Goal: Task Accomplishment & Management: Manage account settings

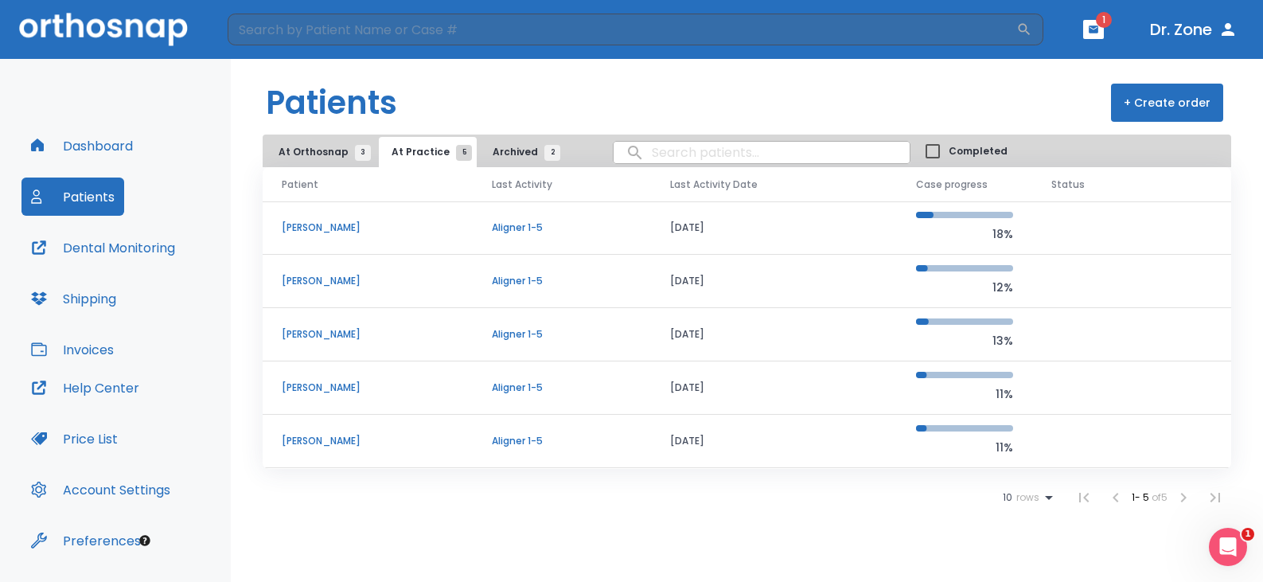
click at [310, 282] on p "[PERSON_NAME]" at bounding box center [368, 281] width 172 height 14
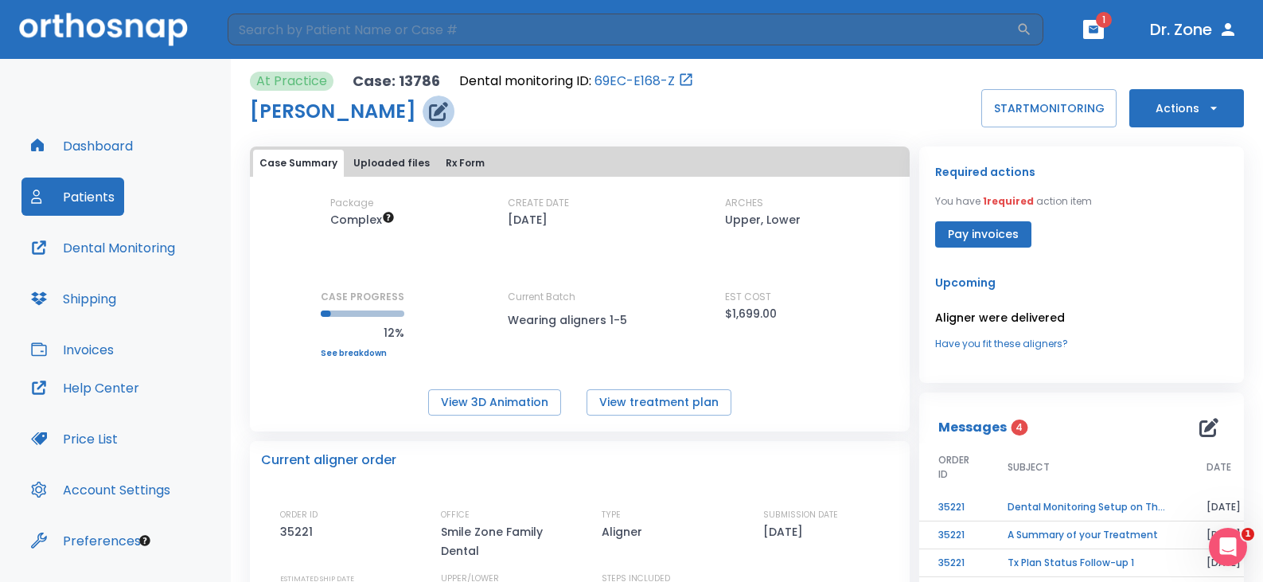
click at [429, 110] on icon "button" at bounding box center [438, 111] width 19 height 19
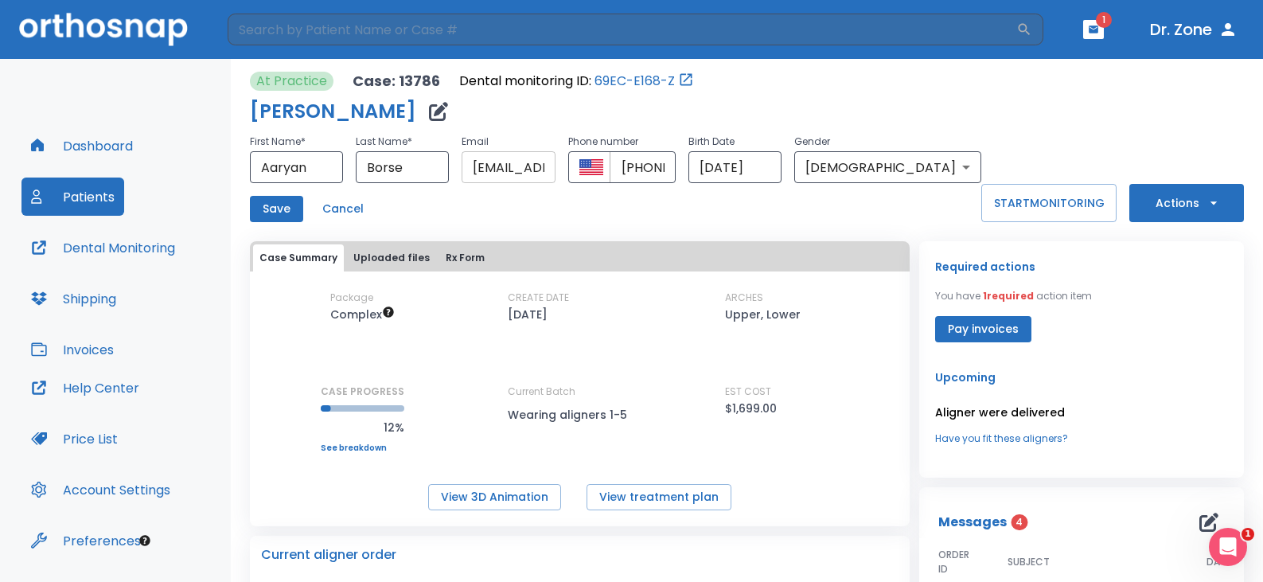
click at [555, 172] on input "[EMAIL_ADDRESS][DOMAIN_NAME]" at bounding box center [508, 167] width 93 height 32
click at [910, 208] on button "START MONITORING" at bounding box center [1048, 203] width 135 height 38
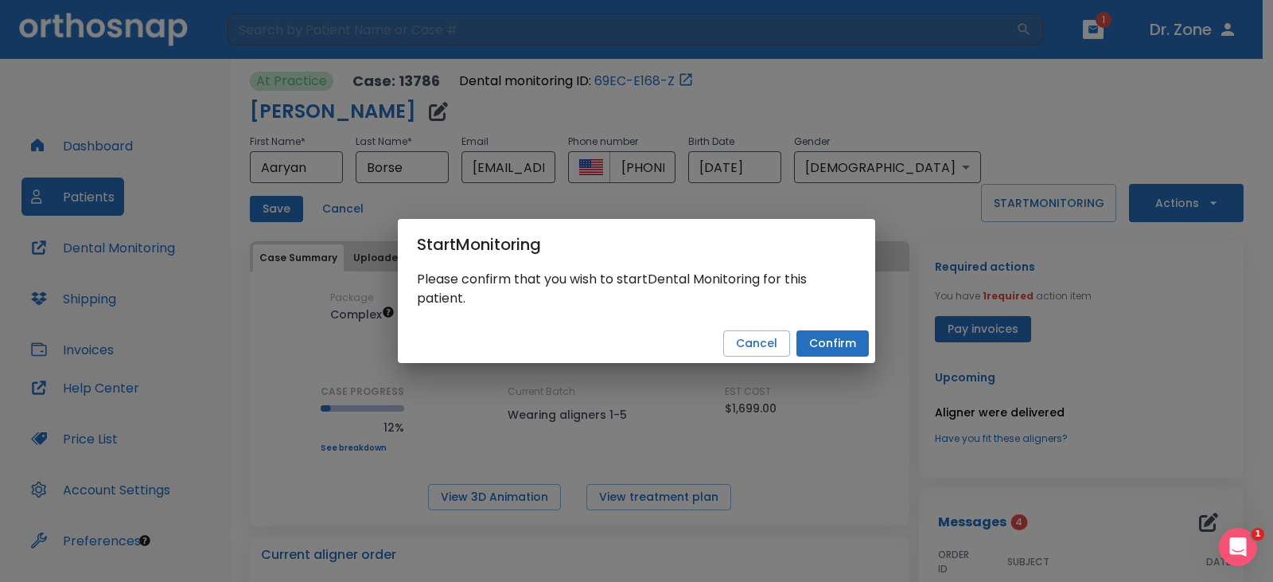
click at [839, 343] on button "Confirm" at bounding box center [833, 343] width 72 height 26
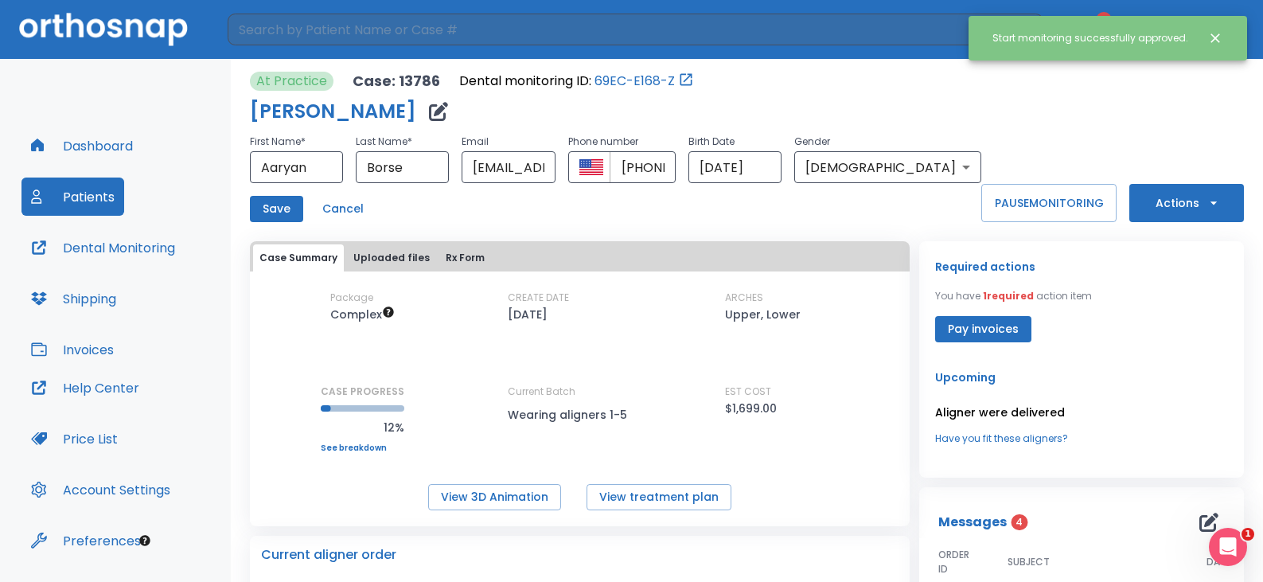
click at [735, 217] on div "Save Cancel" at bounding box center [615, 209] width 731 height 26
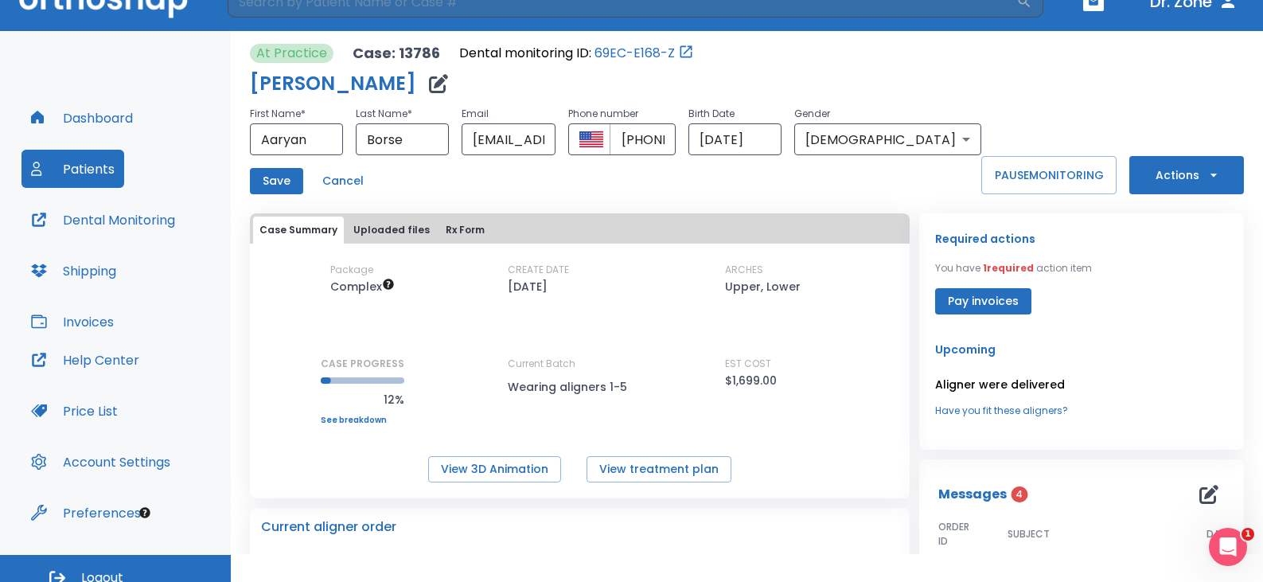
scroll to position [44, 0]
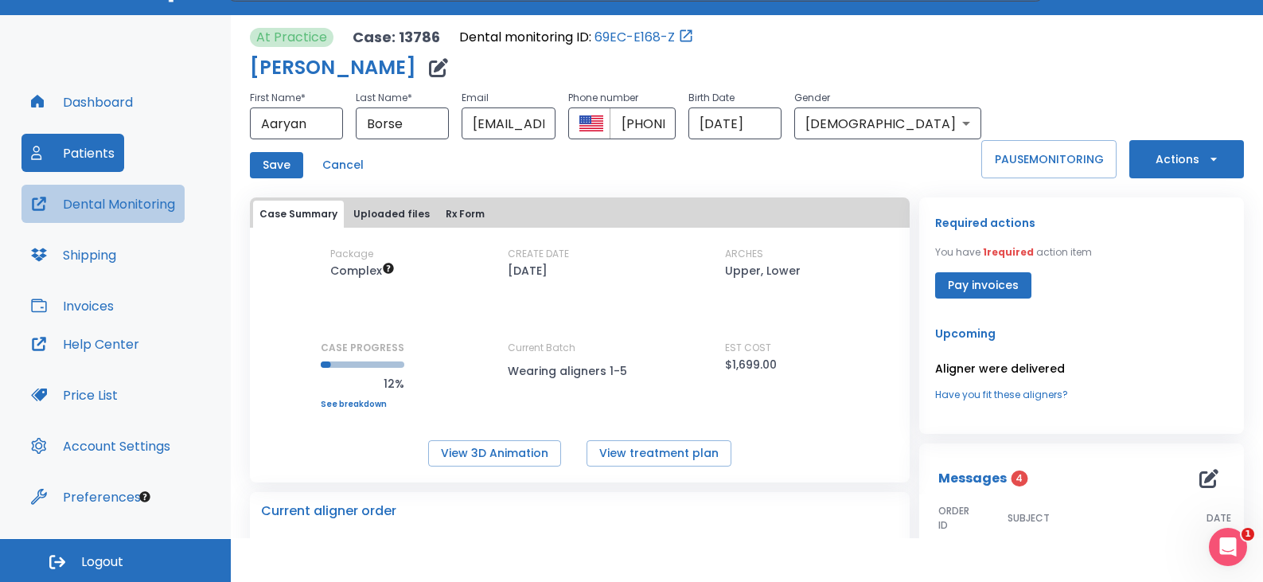
click at [121, 204] on button "Dental Monitoring" at bounding box center [102, 204] width 163 height 38
click at [676, 125] on input "[PHONE_NUMBER]" at bounding box center [643, 123] width 66 height 32
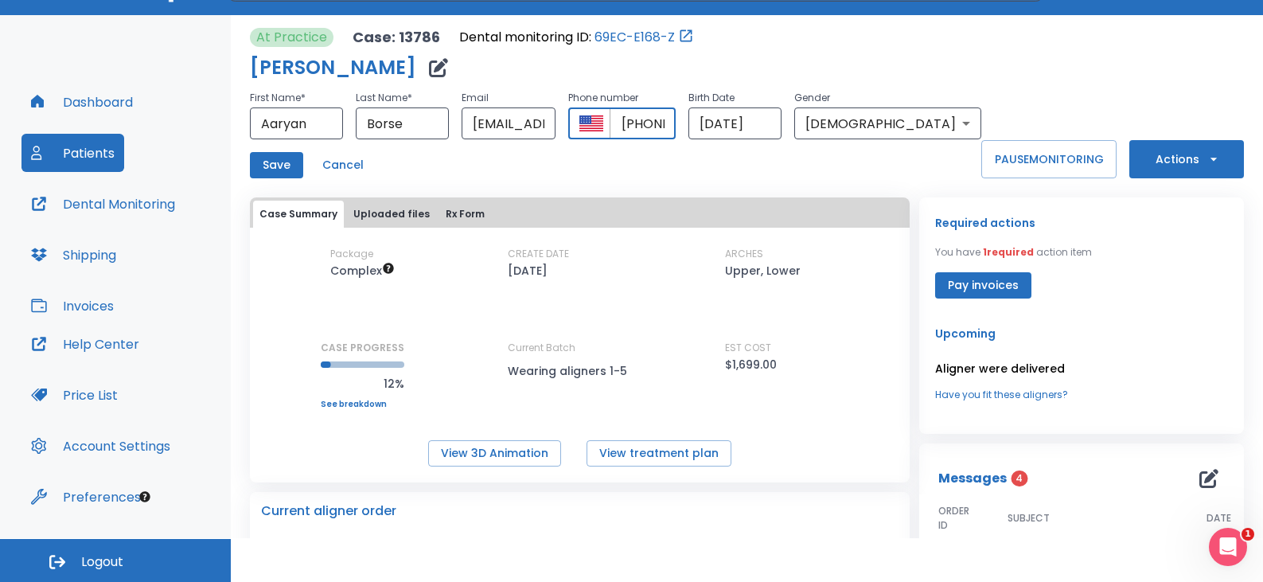
click at [676, 118] on input "[PHONE_NUMBER]" at bounding box center [643, 123] width 66 height 32
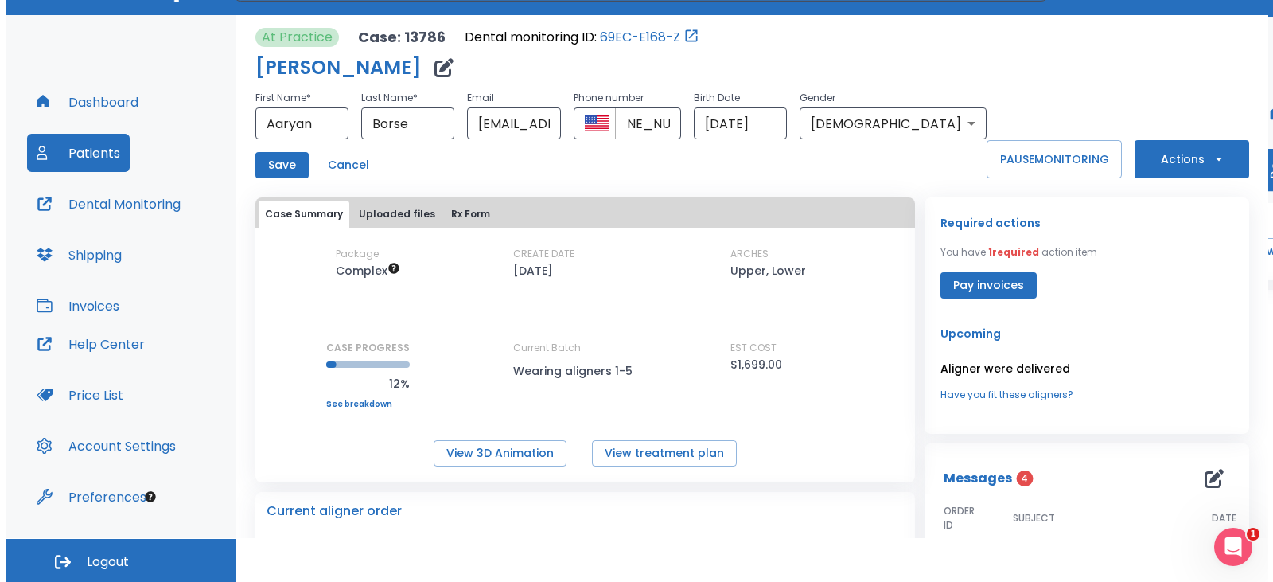
scroll to position [0, 0]
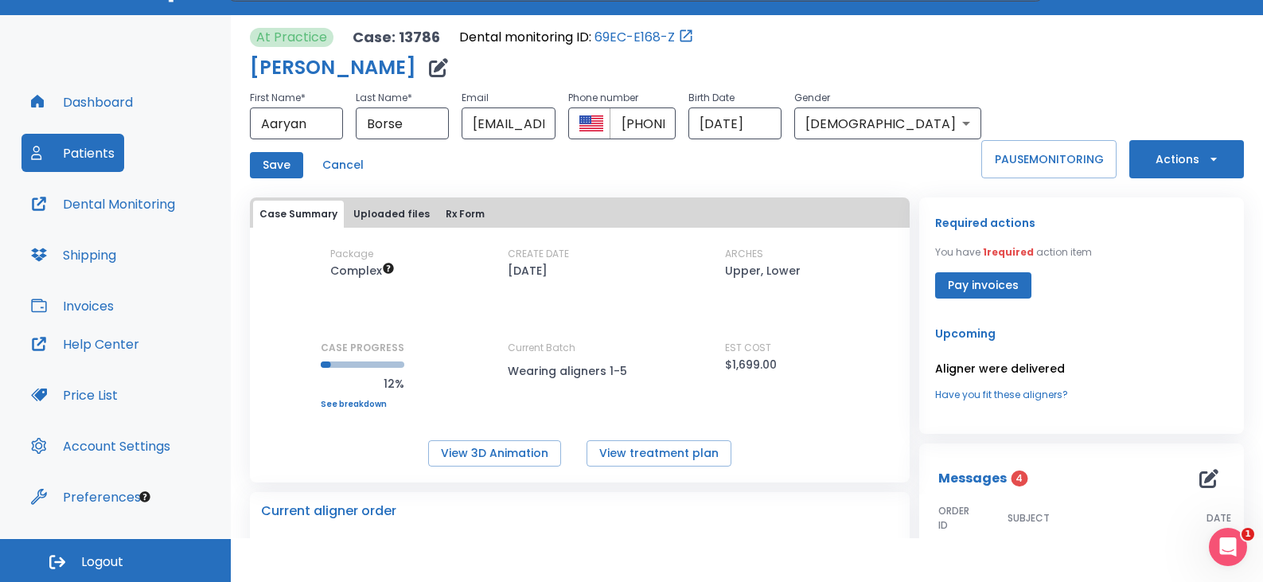
click at [793, 169] on div "Save Cancel" at bounding box center [615, 165] width 731 height 26
click at [910, 157] on icon "button" at bounding box center [1214, 159] width 16 height 16
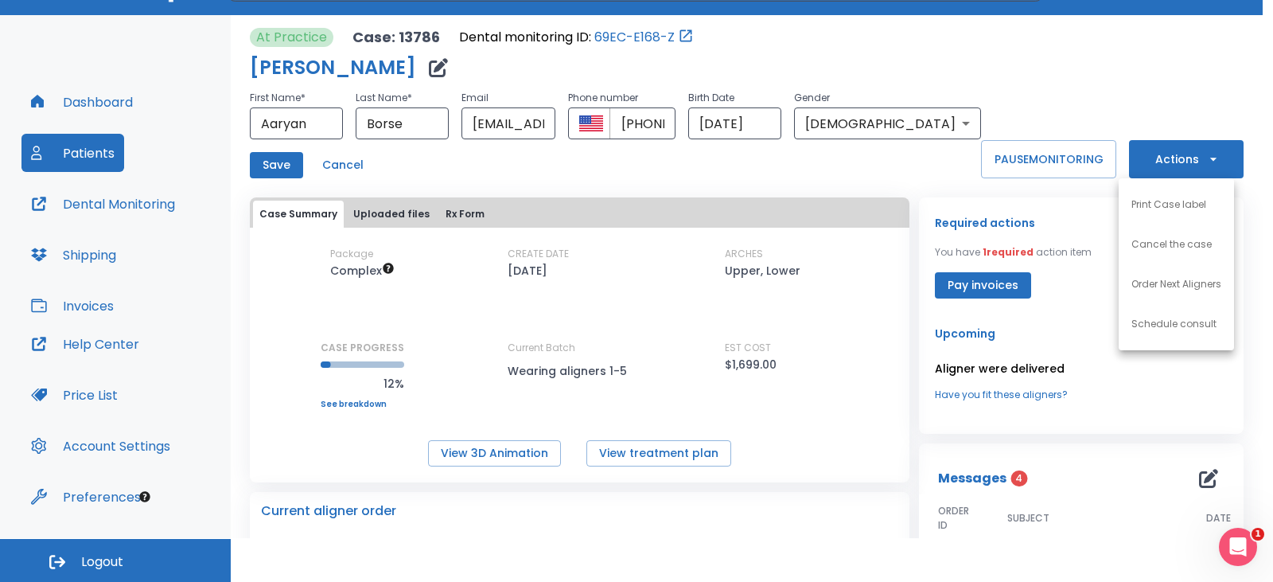
click at [908, 178] on div at bounding box center [636, 291] width 1273 height 582
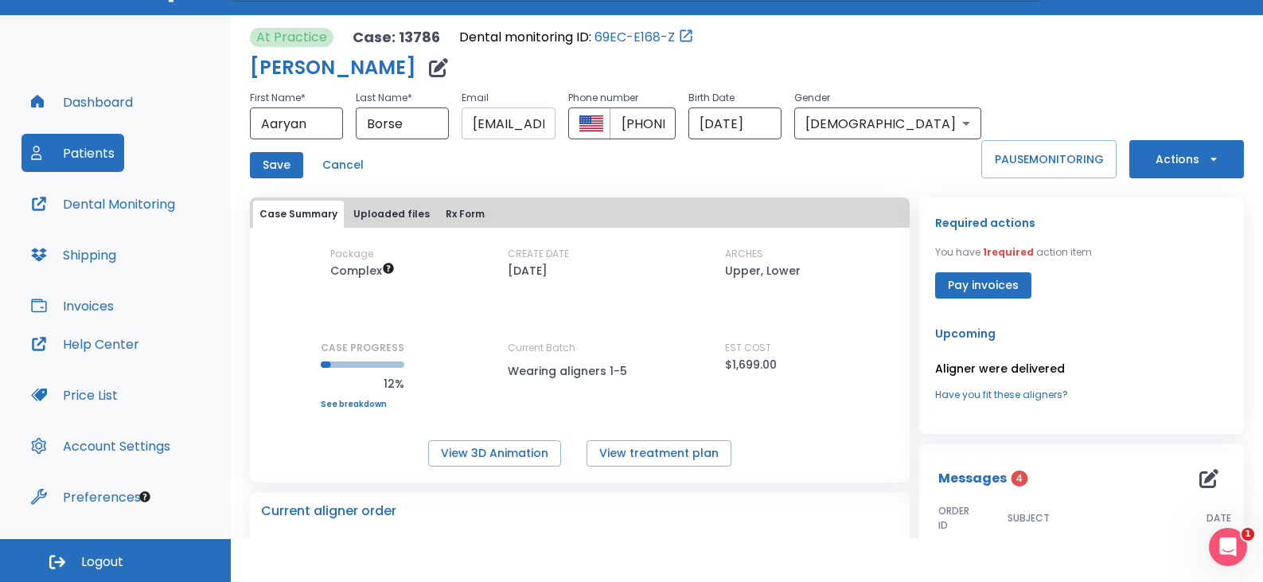
click at [551, 127] on input "[EMAIL_ADDRESS][DOMAIN_NAME]" at bounding box center [508, 123] width 93 height 32
click at [759, 198] on div "Case Summary Uploaded files Rx Form" at bounding box center [580, 212] width 660 height 30
click at [537, 162] on div "Save Cancel" at bounding box center [615, 165] width 731 height 26
click at [910, 160] on button "Actions" at bounding box center [1186, 159] width 115 height 38
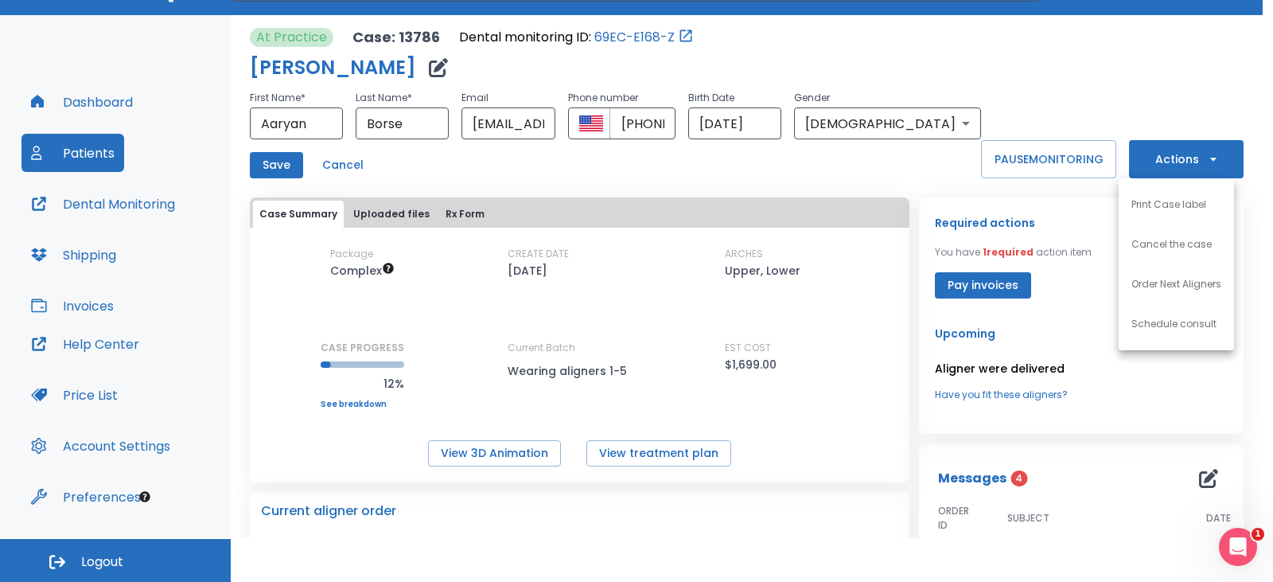
click at [754, 154] on div at bounding box center [636, 291] width 1273 height 582
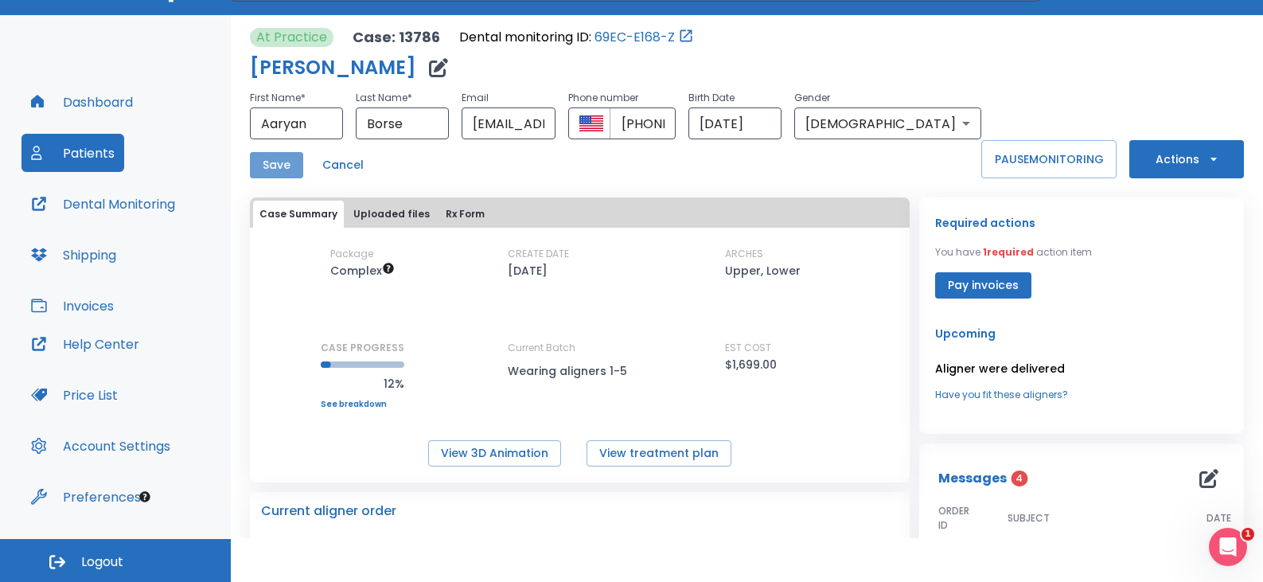
click at [264, 162] on button "Save" at bounding box center [276, 165] width 53 height 26
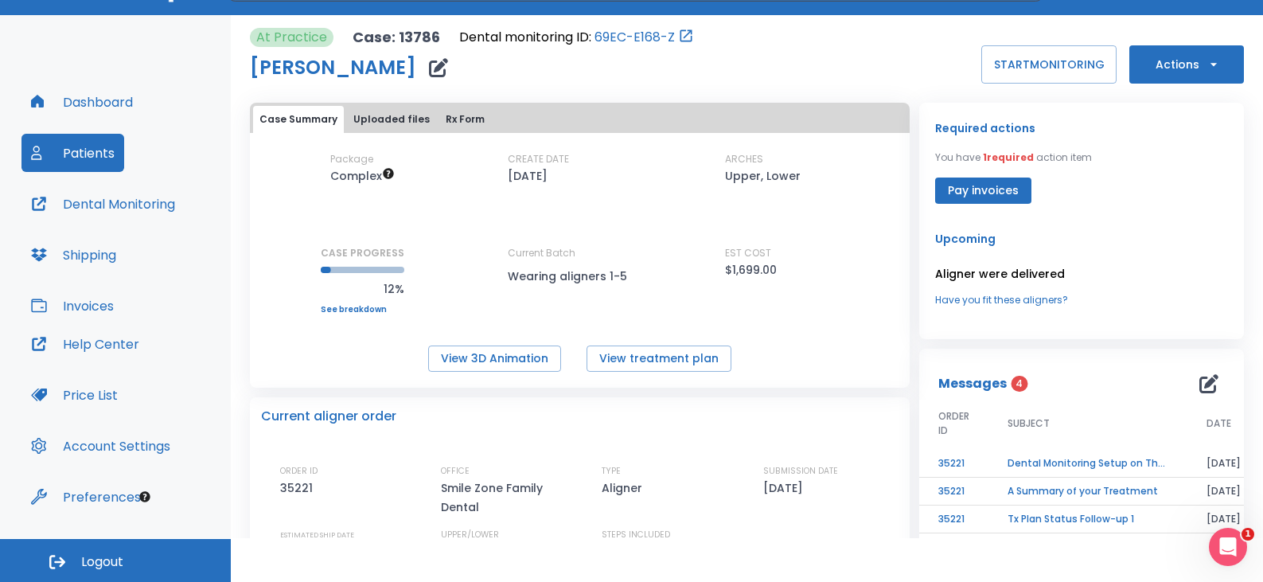
click at [910, 464] on td "Dental Monitoring Setup on The Delivery Day" at bounding box center [1087, 464] width 199 height 28
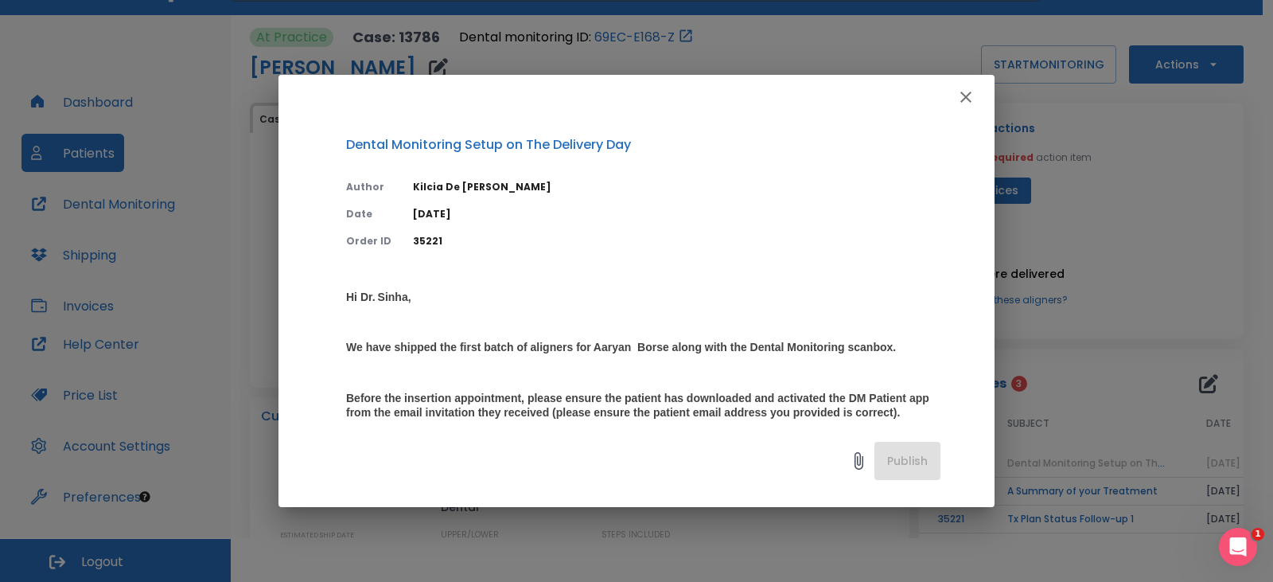
drag, startPoint x: 972, startPoint y: 99, endPoint x: 900, endPoint y: 247, distance: 164.1
click at [904, 244] on div "Dental Monitoring Setup on The Delivery Day Author Kilcia De Jesus Date 08/12/2…" at bounding box center [637, 291] width 716 height 432
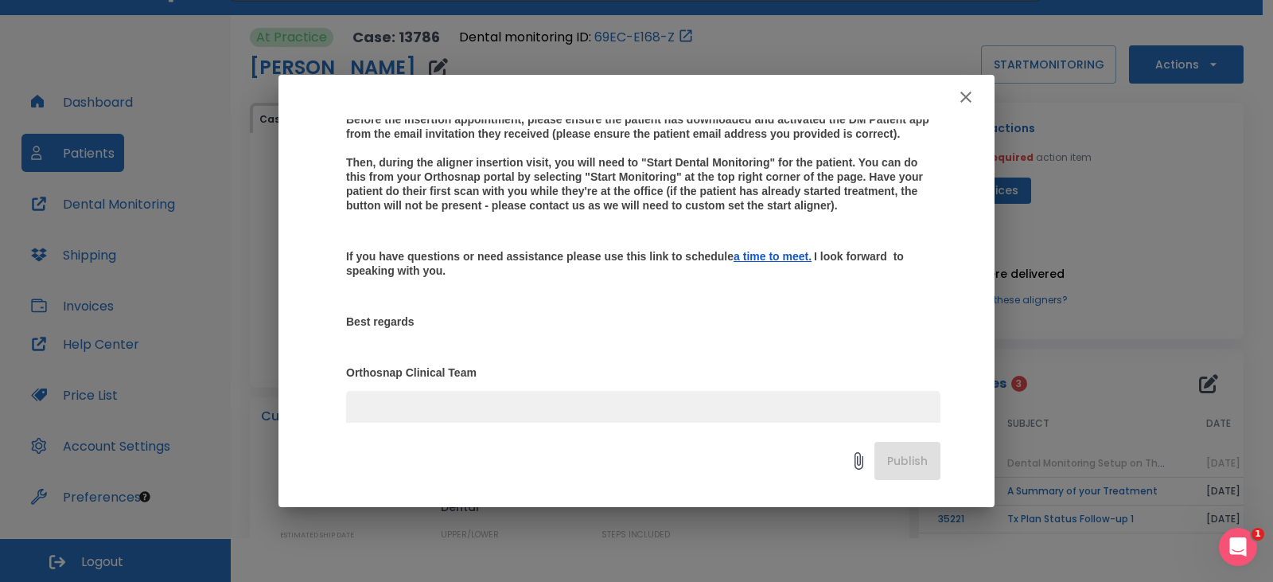
scroll to position [318, 0]
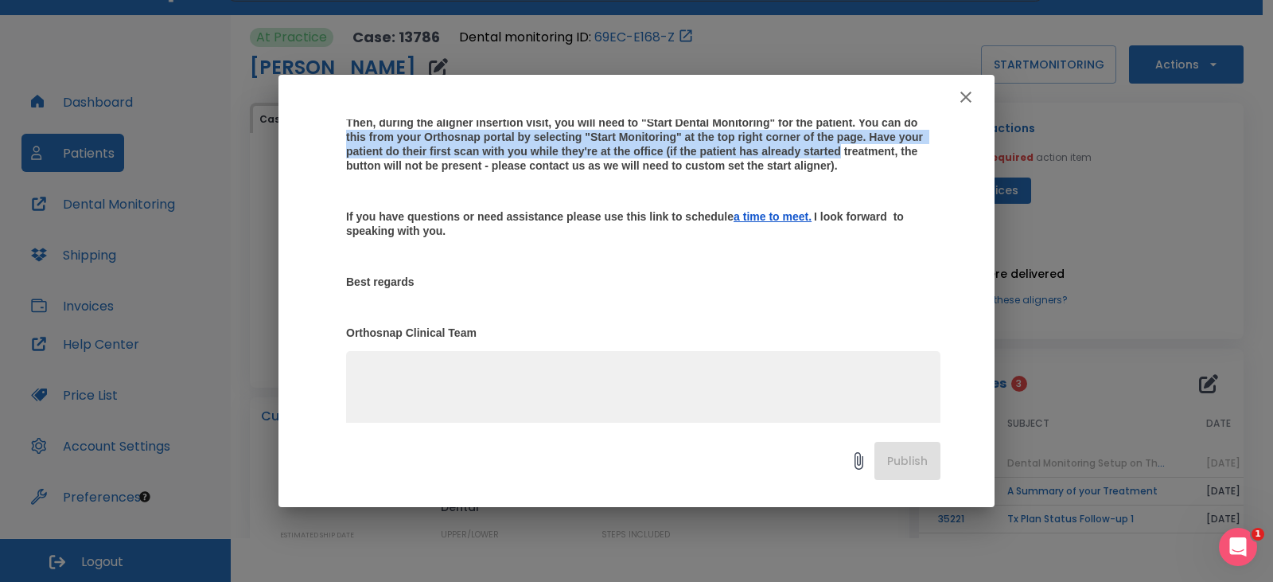
drag, startPoint x: 466, startPoint y: 164, endPoint x: 590, endPoint y: 192, distance: 127.2
click at [590, 172] on strong "Before the insertion appointment, please ensure the patient has downloaded and …" at bounding box center [639, 122] width 587 height 99
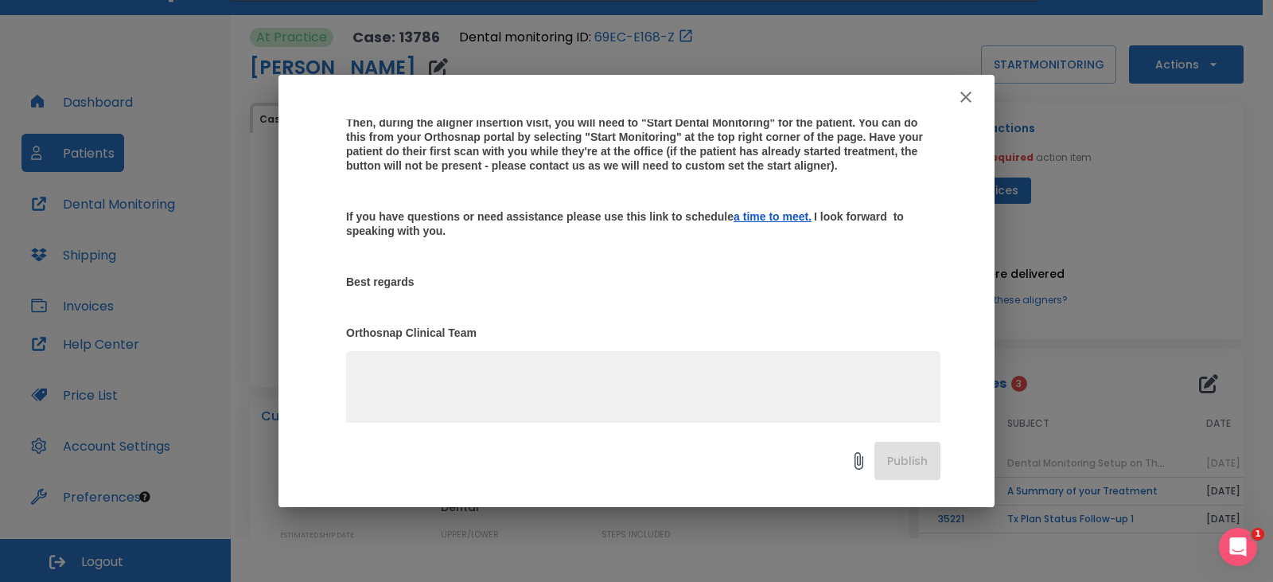
click at [625, 172] on strong "Before the insertion appointment, please ensure the patient has downloaded and …" at bounding box center [639, 122] width 587 height 99
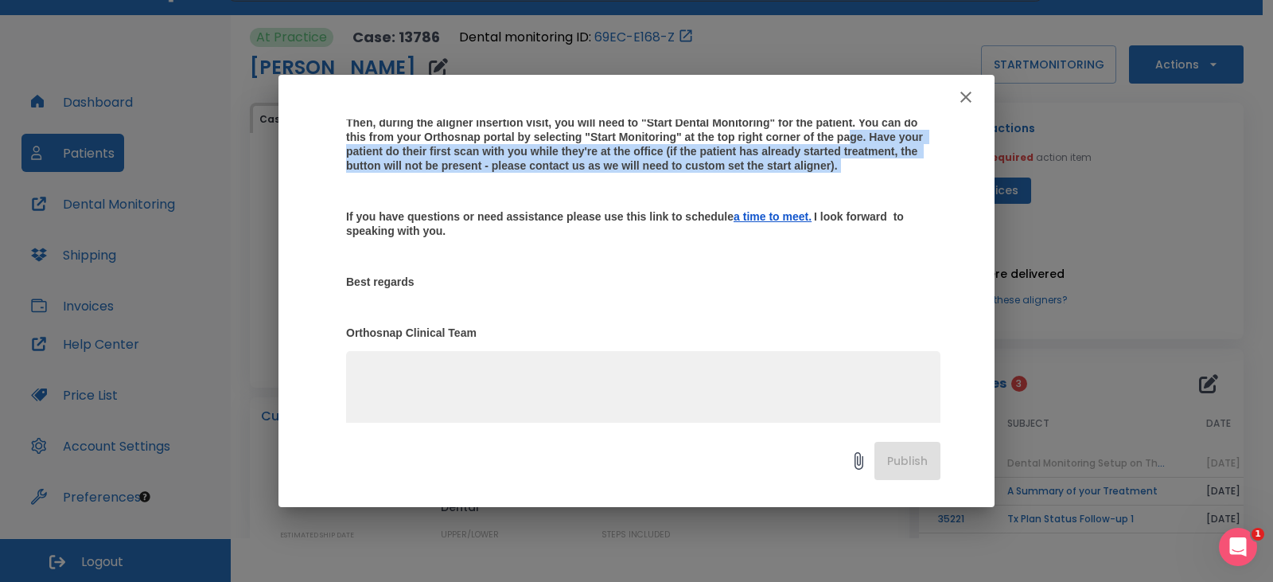
drag, startPoint x: 474, startPoint y: 182, endPoint x: 609, endPoint y: 225, distance: 141.9
click at [609, 225] on p "Hi Dr. Sinha, We have shipped the first batch of aligners for Aaryan Borse alon…" at bounding box center [643, 155] width 594 height 368
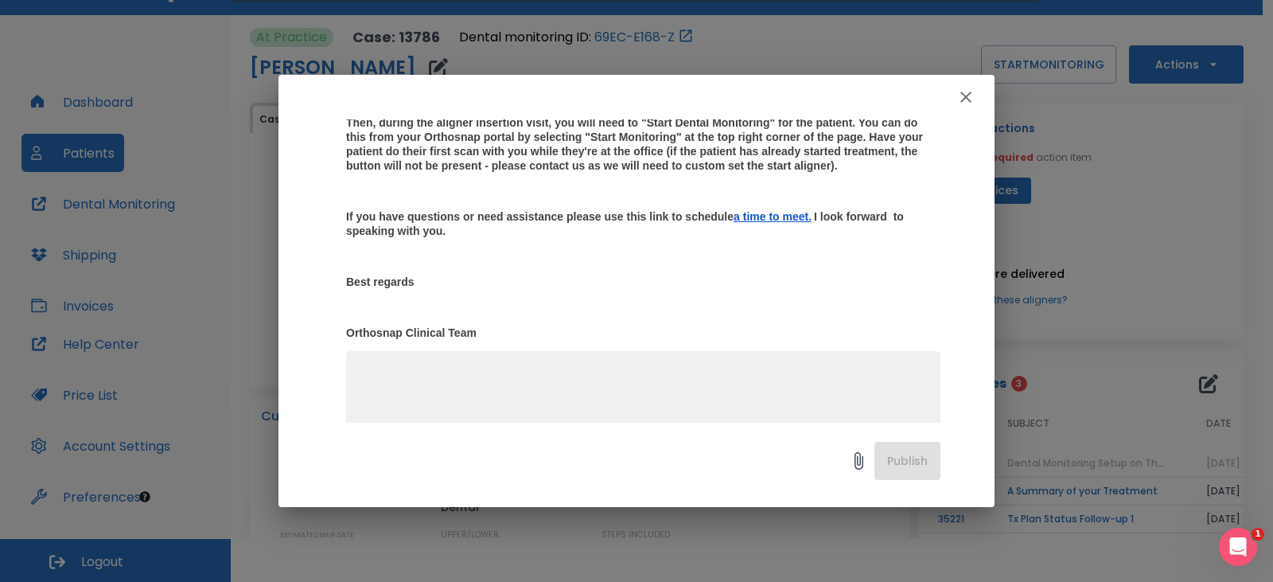
click at [644, 251] on p "Hi Dr. Sinha, We have shipped the first batch of aligners for Aaryan Borse alon…" at bounding box center [643, 155] width 594 height 368
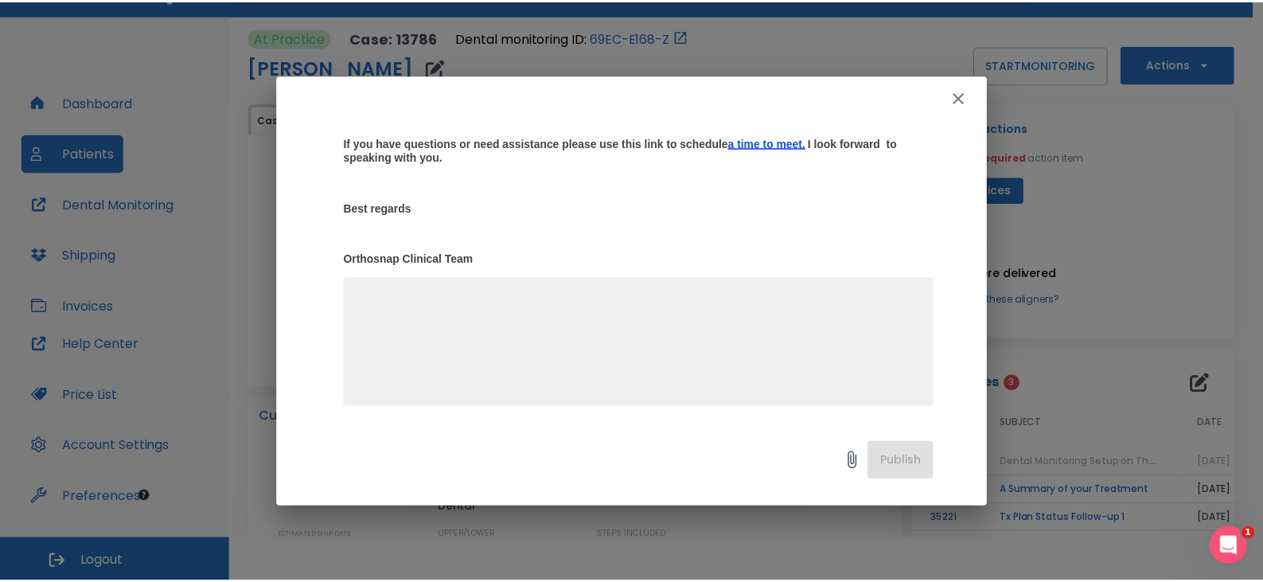
scroll to position [435, 0]
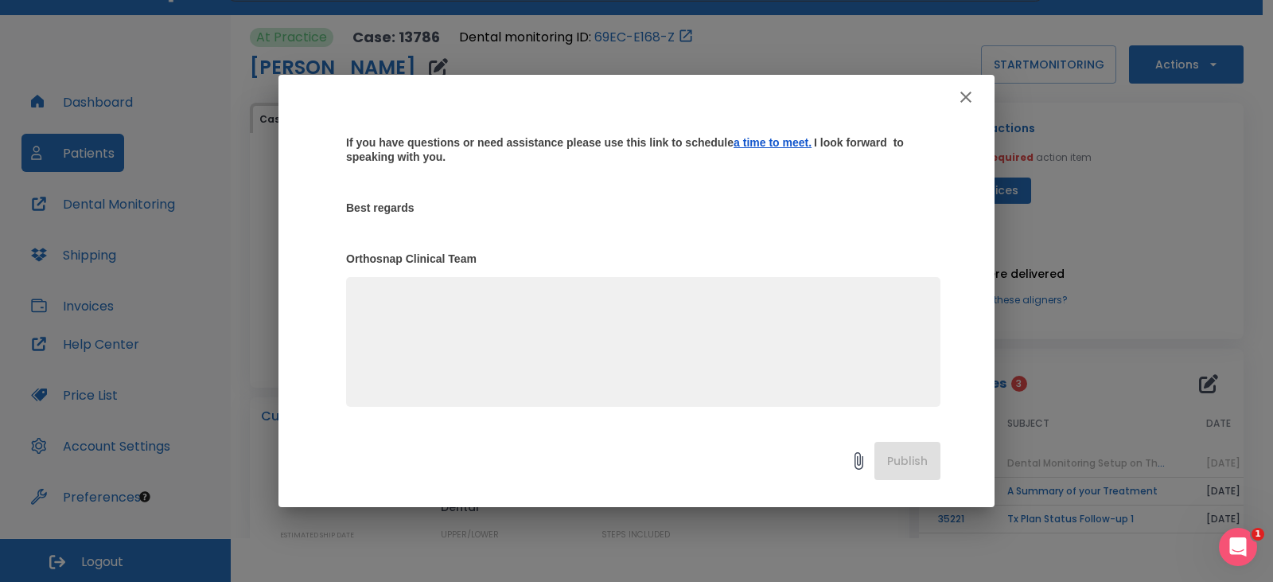
click at [910, 88] on icon "button" at bounding box center [966, 97] width 19 height 19
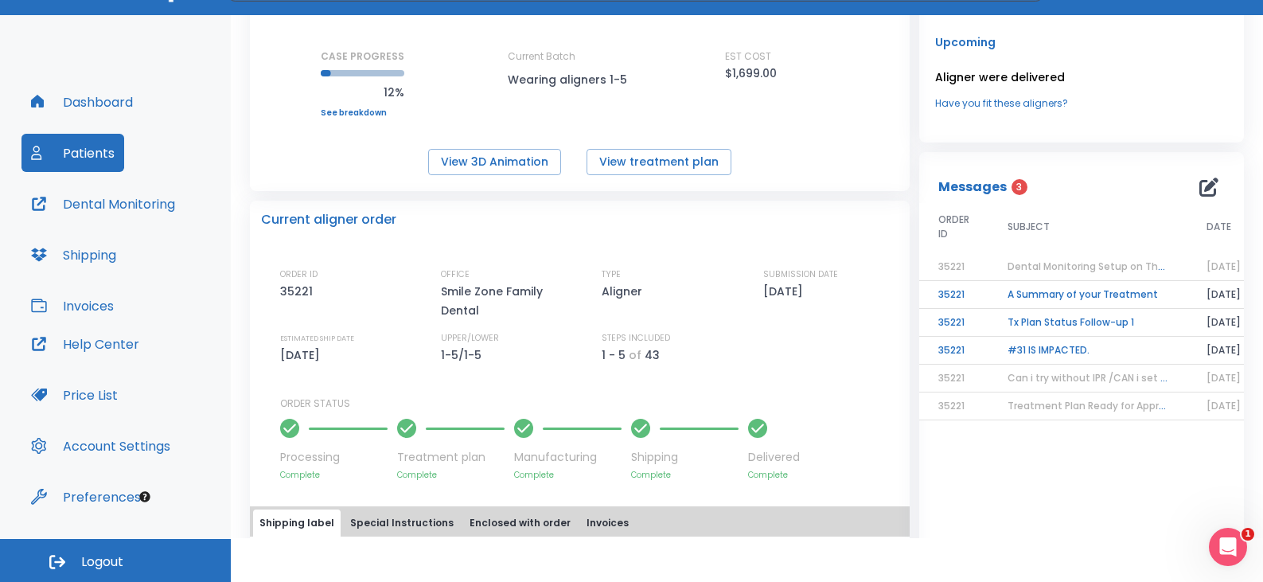
scroll to position [0, 0]
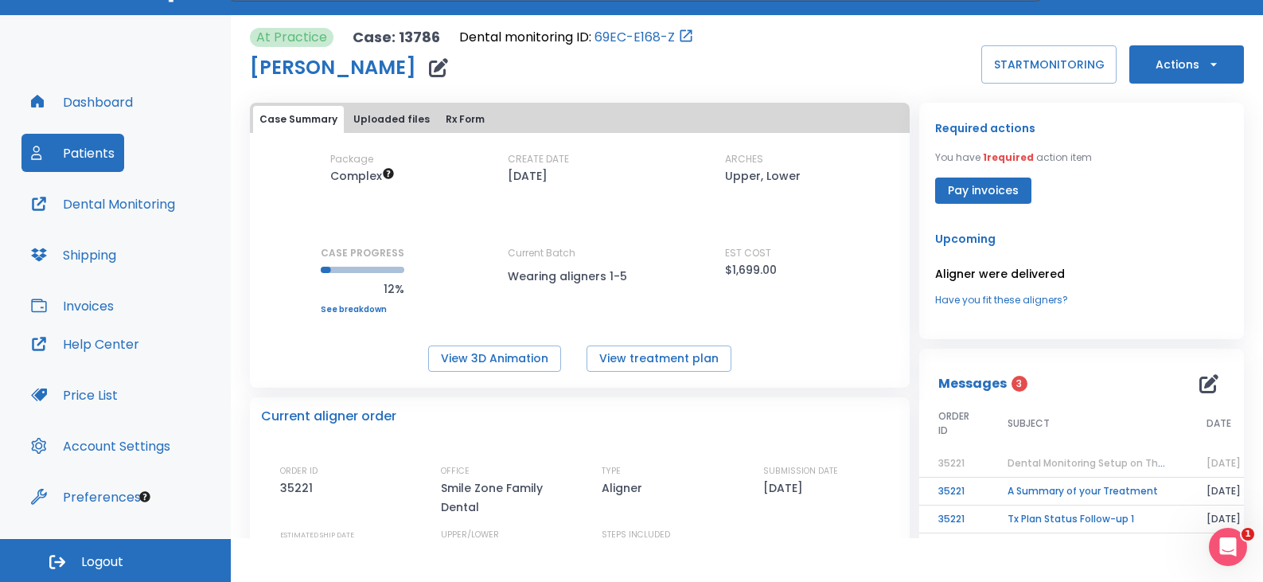
click at [772, 64] on div "At Practice Case: 13786 Dental monitoring ID: 69EC-E168-Z Aaryan Borse START MO…" at bounding box center [747, 56] width 994 height 56
click at [910, 65] on button "START MONITORING" at bounding box center [1048, 64] width 135 height 38
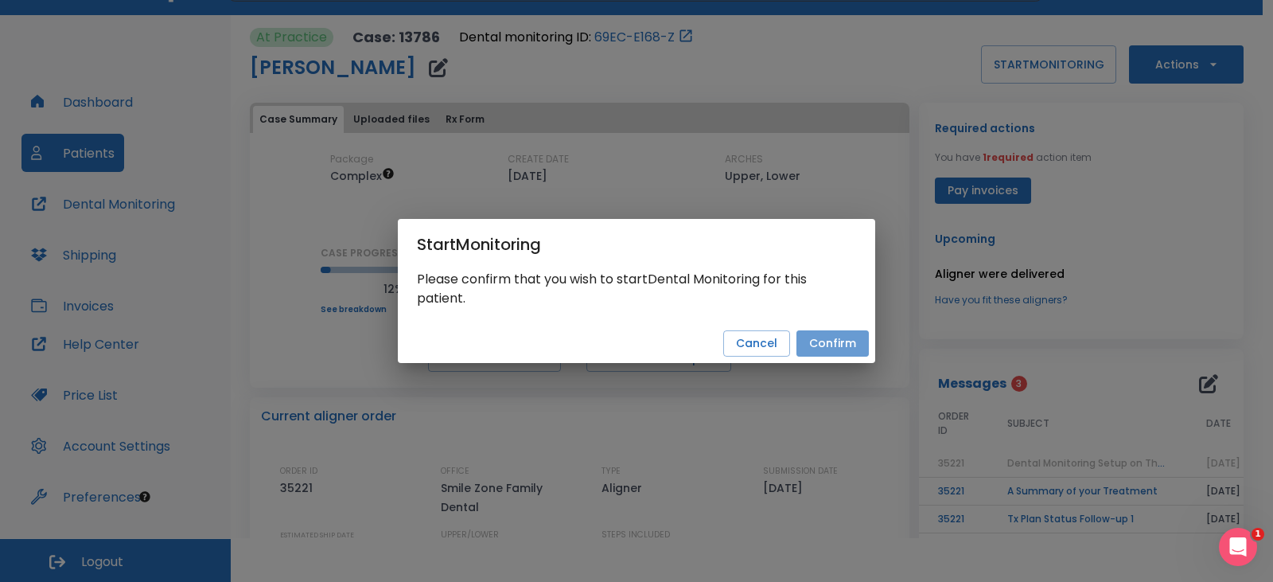
click at [862, 341] on button "Confirm" at bounding box center [833, 343] width 72 height 26
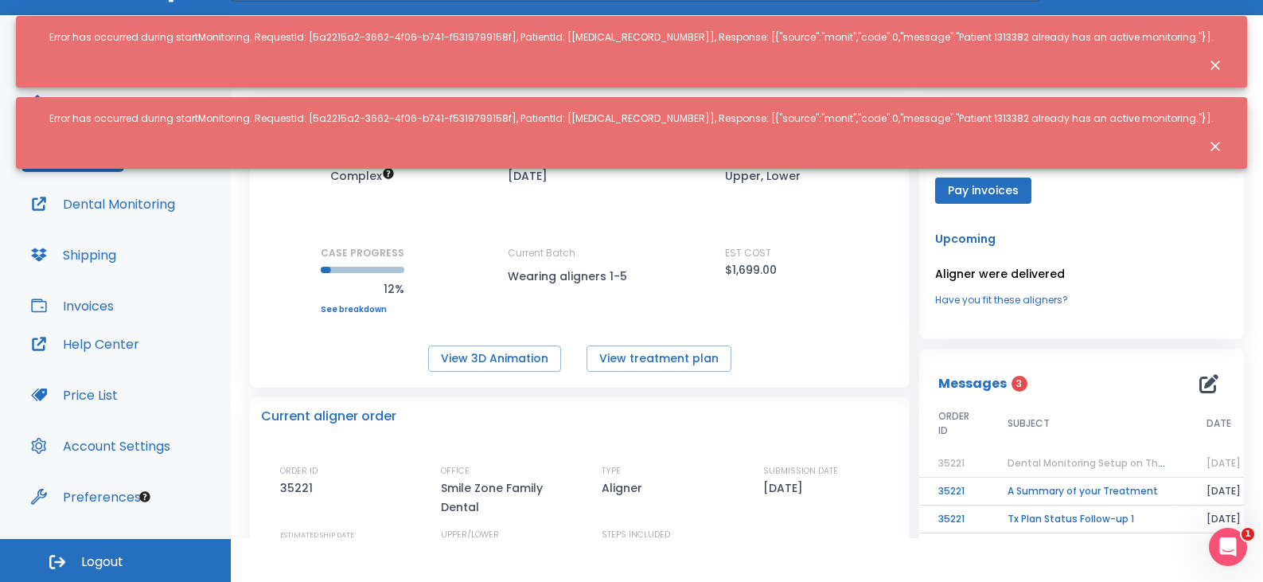
click at [910, 57] on icon "Close notification" at bounding box center [1215, 65] width 16 height 16
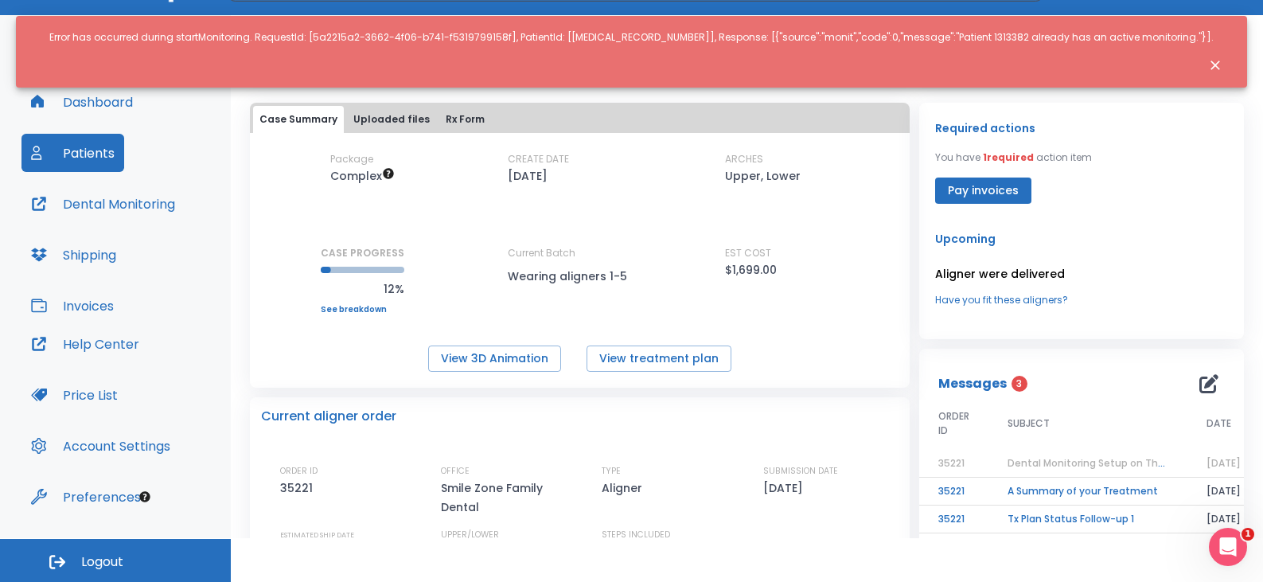
click at [910, 92] on div "At Practice Case: 13786 Dental monitoring ID: 69EC-E168-Z Aaryan Borse START MO…" at bounding box center [747, 496] width 994 height 963
click at [910, 51] on button "Close notification" at bounding box center [1215, 65] width 29 height 29
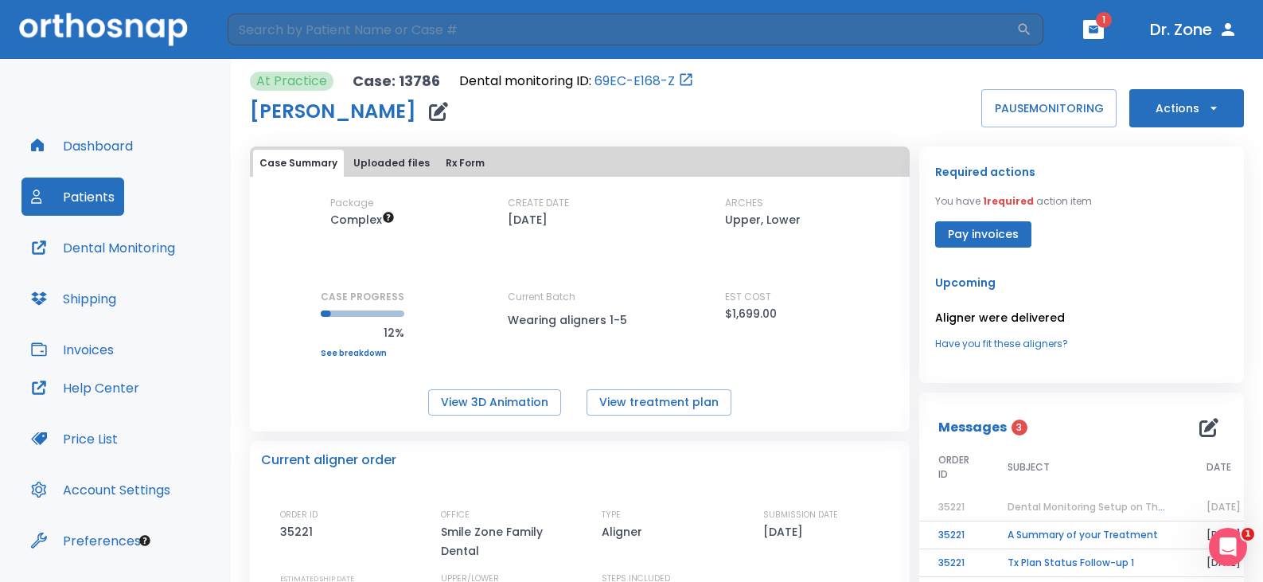
click at [752, 84] on div "At Practice Case: 13786 Dental monitoring ID: 69EC-E168-Z Aaryan Borse PAUSE MO…" at bounding box center [747, 100] width 994 height 56
click at [429, 111] on icon "button" at bounding box center [438, 111] width 19 height 19
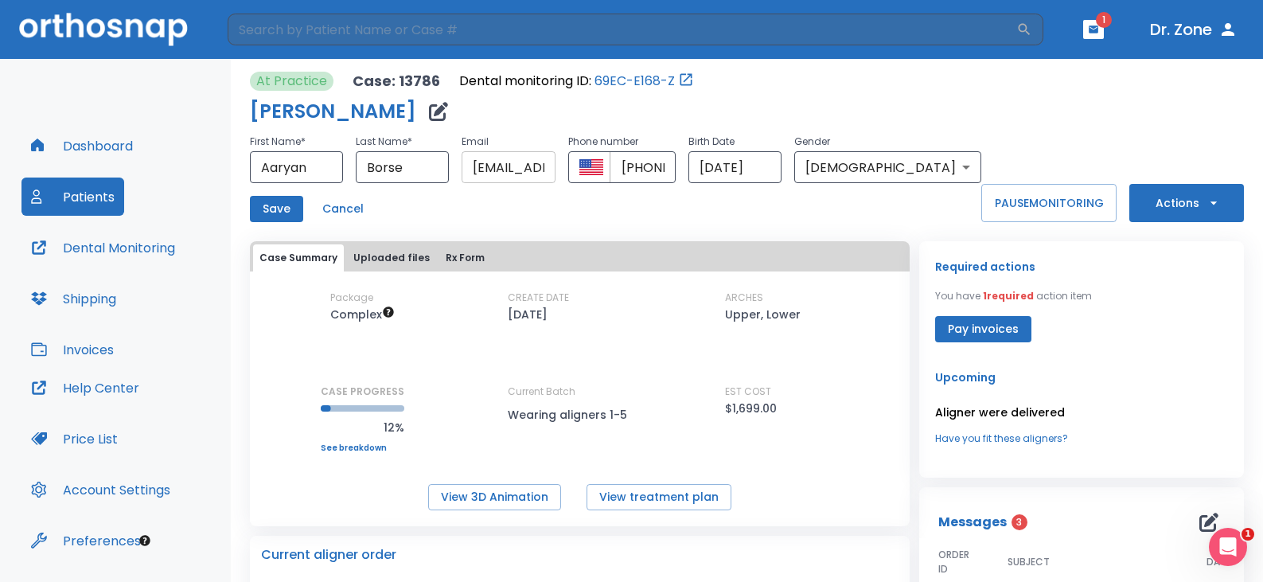
click at [540, 169] on input "[EMAIL_ADDRESS][DOMAIN_NAME]" at bounding box center [508, 167] width 93 height 32
click at [543, 170] on input "[EMAIL_ADDRESS][DOMAIN_NAME]" at bounding box center [508, 167] width 93 height 32
click at [815, 93] on div "At Practice Case: 13786 Dental monitoring ID: 69EC-E168-Z Aaryan Borse First Na…" at bounding box center [615, 147] width 731 height 150
click at [555, 168] on input "[EMAIL_ADDRESS][DOMAIN_NAME]" at bounding box center [508, 167] width 93 height 32
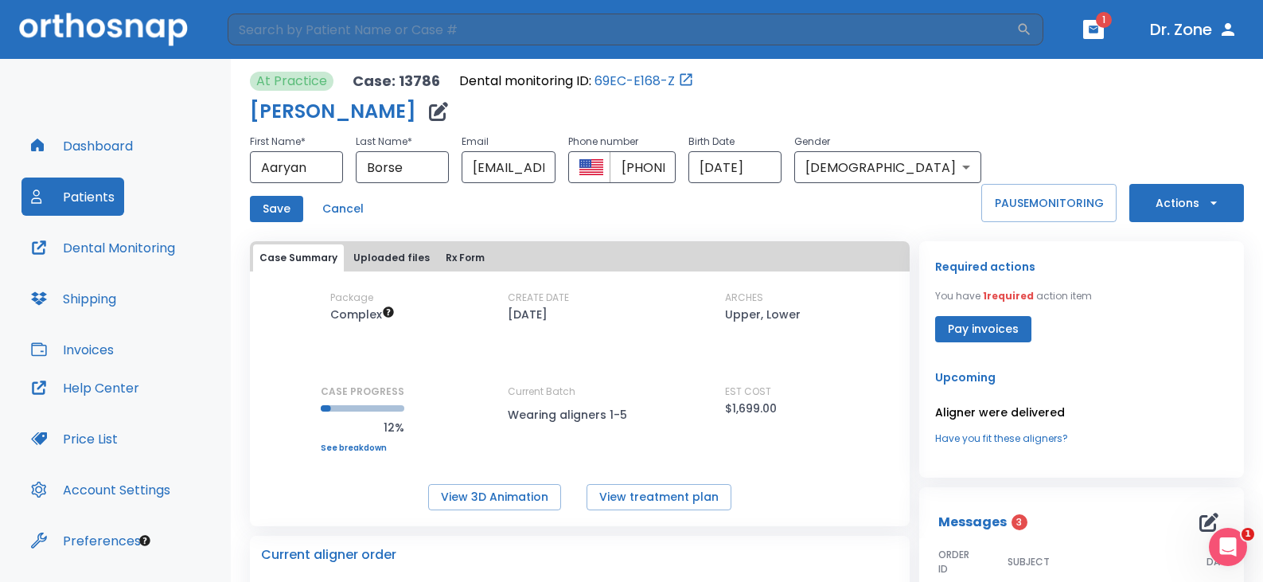
click at [593, 210] on div "Save Cancel" at bounding box center [615, 209] width 731 height 26
click at [328, 209] on button "Cancel" at bounding box center [343, 209] width 54 height 26
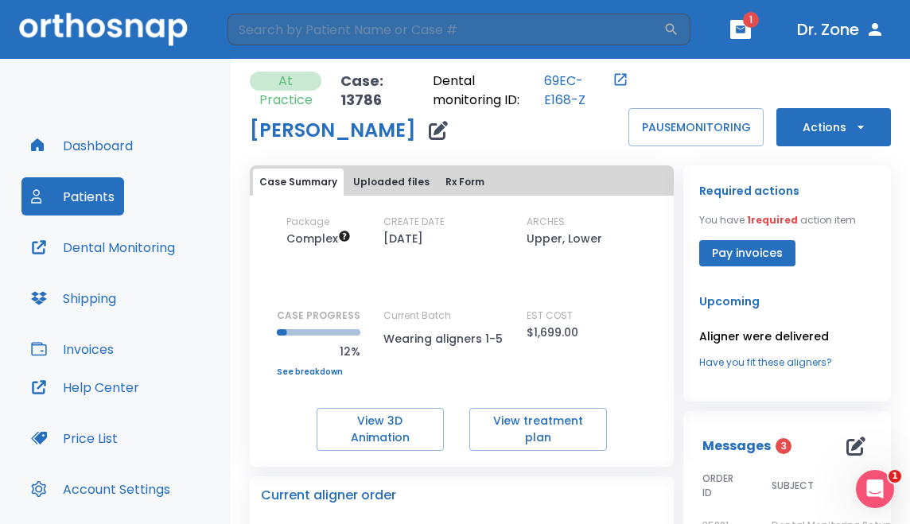
click at [766, 49] on header "​ 1 Dr. Zone" at bounding box center [455, 29] width 910 height 59
